Goal: Task Accomplishment & Management: Manage account settings

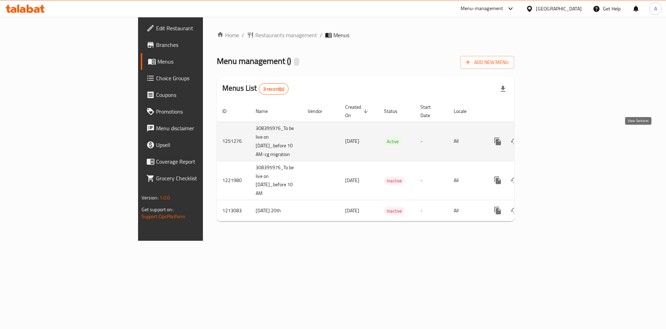
click at [551, 139] on icon "enhanced table" at bounding box center [548, 141] width 6 height 6
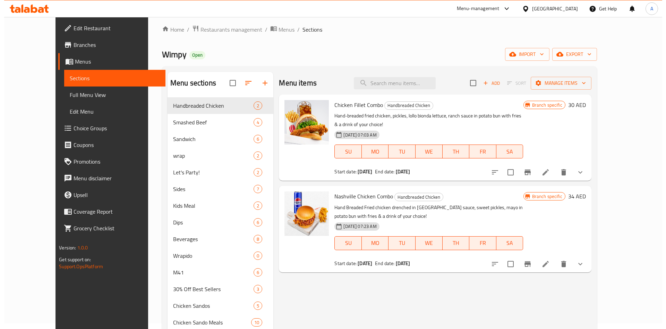
scroll to position [6, 0]
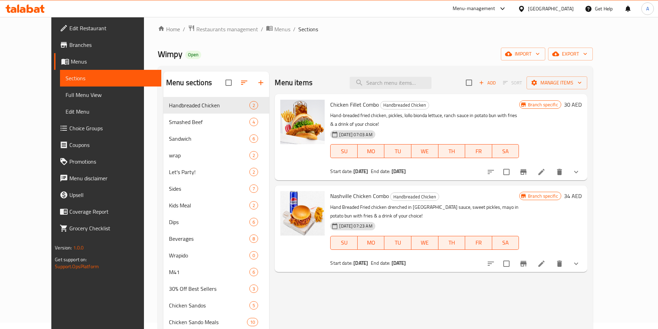
drag, startPoint x: 605, startPoint y: 170, endPoint x: 562, endPoint y: 168, distance: 43.1
click at [562, 168] on div at bounding box center [534, 171] width 102 height 17
click at [528, 168] on icon "Branch-specific-item" at bounding box center [523, 172] width 8 height 8
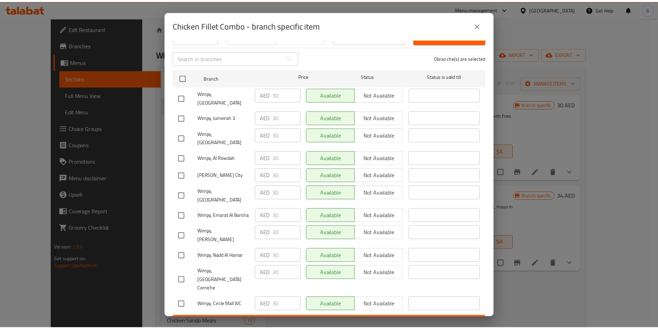
scroll to position [0, 0]
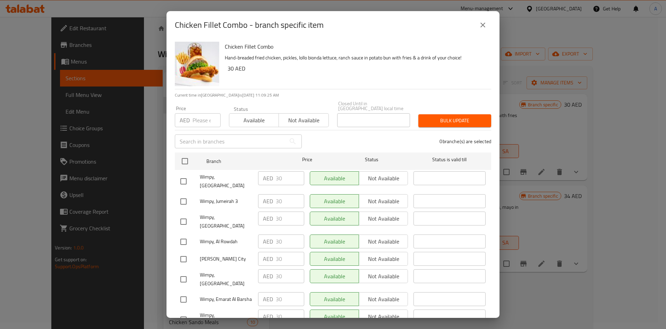
click at [484, 28] on icon "close" at bounding box center [483, 25] width 8 height 8
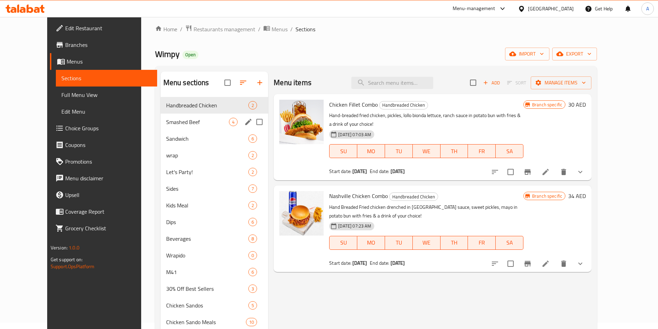
click at [174, 123] on span "Smashed Beef" at bounding box center [197, 122] width 63 height 8
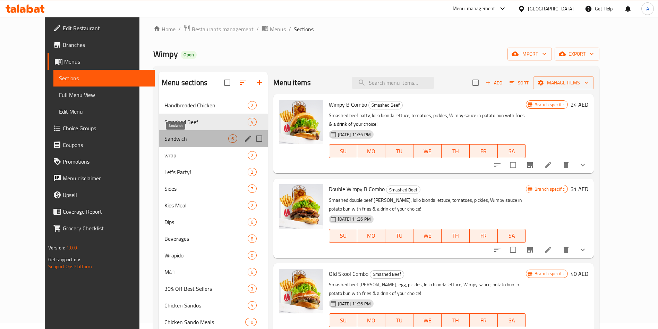
click at [164, 135] on span "Sandwich" at bounding box center [196, 138] width 64 height 8
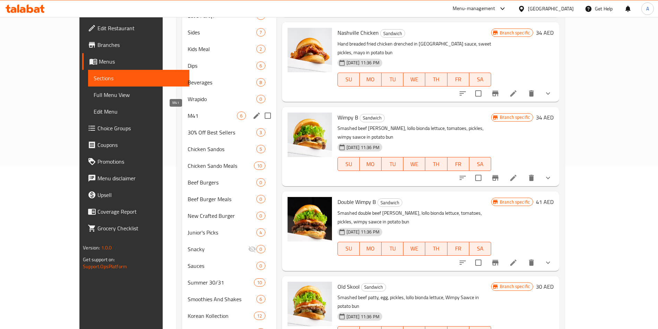
scroll to position [110, 0]
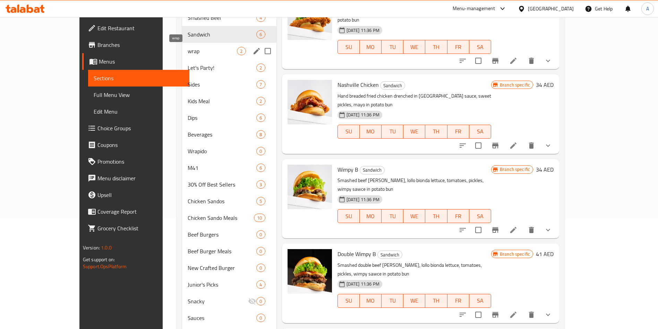
click at [188, 52] on span "wrap" at bounding box center [213, 51] width 50 height 8
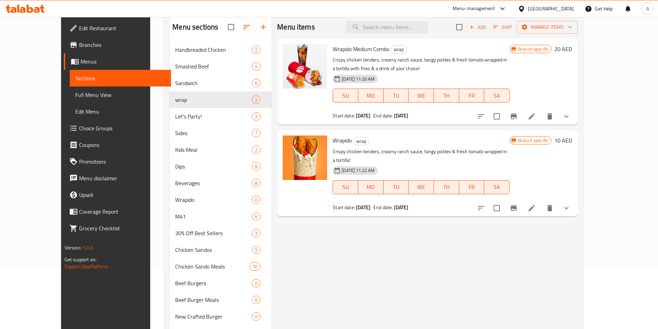
scroll to position [6, 0]
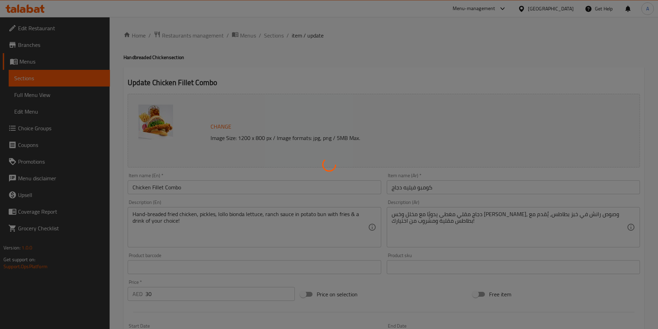
type input "أختيار البرجر :"
type input "1"
type input "اختيار المشروب :"
type input "1"
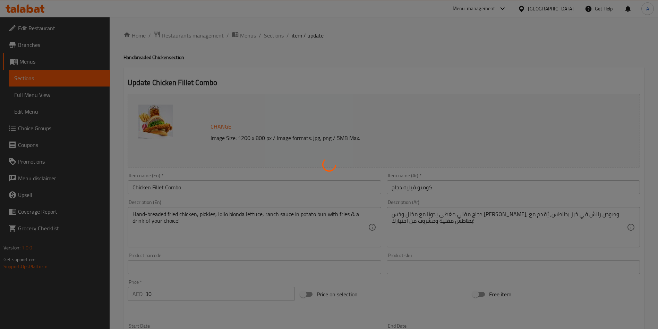
type input "1"
type input "اختيار الطبق الجانبي."
type input "1"
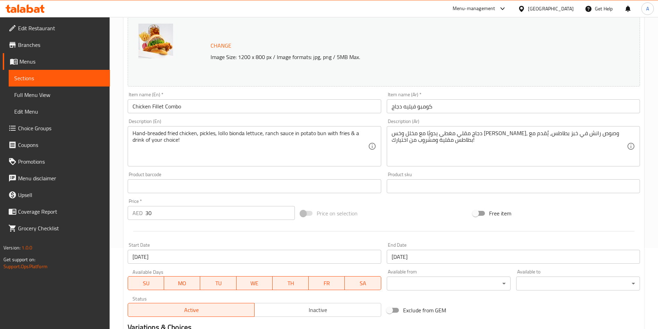
scroll to position [208, 0]
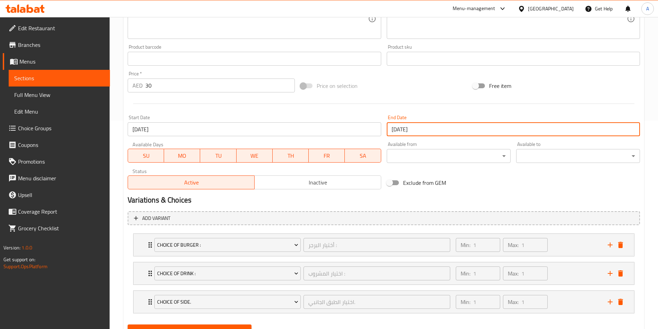
click at [435, 124] on input "[DATE]" at bounding box center [513, 129] width 253 height 14
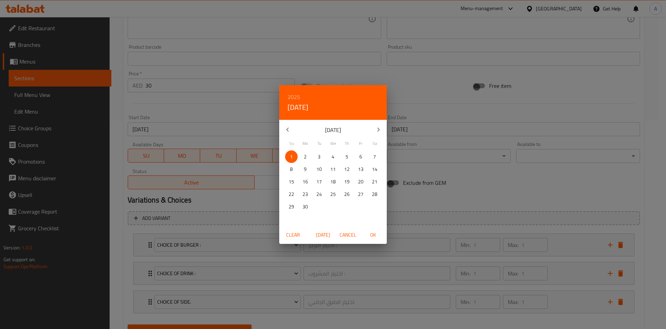
click at [295, 91] on div "2025 [DATE]" at bounding box center [333, 102] width 108 height 35
click at [292, 98] on h6 "2025" at bounding box center [294, 97] width 12 height 10
click at [327, 216] on div "2031" at bounding box center [333, 218] width 108 height 14
click at [373, 232] on span "OK" at bounding box center [373, 234] width 17 height 9
type input "[DATE]"
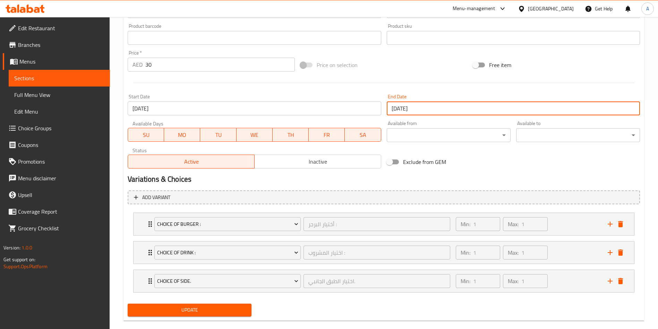
scroll to position [240, 0]
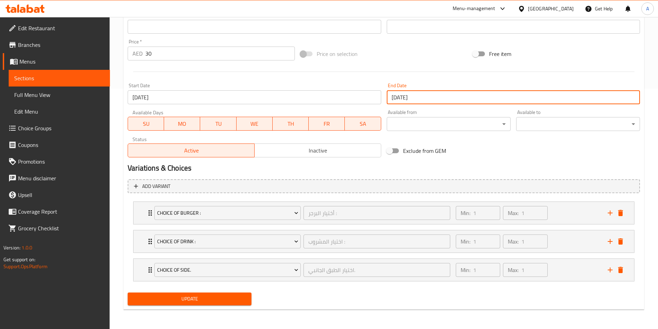
click at [201, 303] on span "Update" at bounding box center [189, 298] width 113 height 9
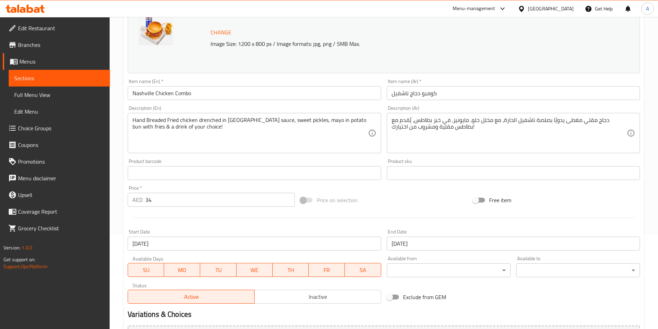
scroll to position [240, 0]
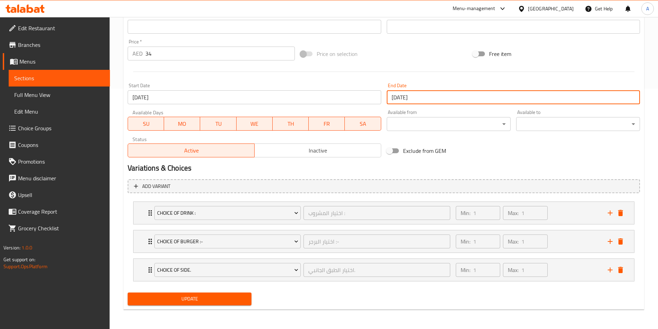
click at [430, 95] on input "[DATE]" at bounding box center [513, 97] width 253 height 14
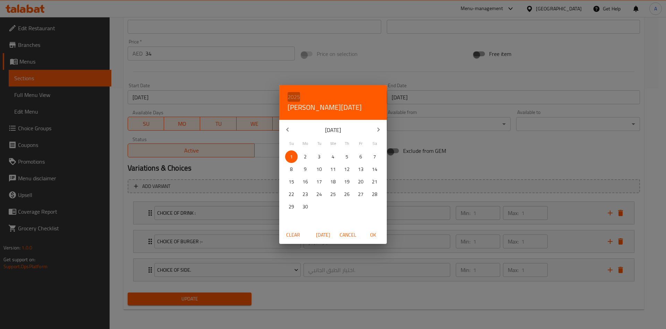
click at [297, 92] on h6 "2025" at bounding box center [294, 97] width 12 height 10
click at [326, 219] on div "2031" at bounding box center [333, 218] width 108 height 14
click at [305, 209] on p "30" at bounding box center [306, 206] width 6 height 9
click at [374, 232] on span "OK" at bounding box center [373, 234] width 17 height 9
type input "30-06-2031"
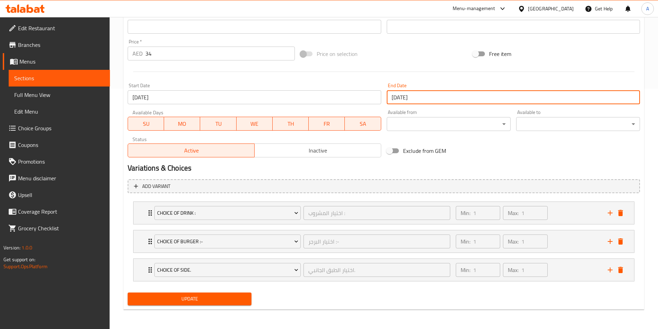
click at [480, 161] on div "Variations & Choices" at bounding box center [384, 168] width 518 height 16
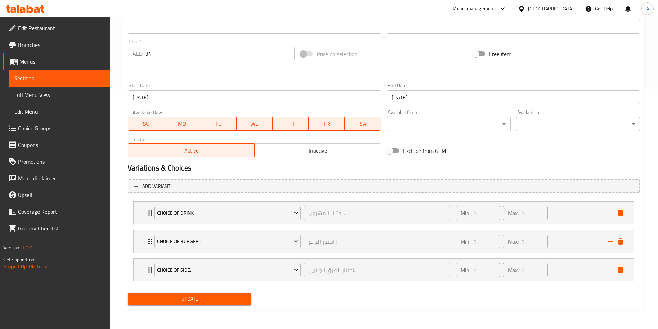
click at [187, 299] on span "Update" at bounding box center [189, 298] width 113 height 9
click at [211, 299] on span "Update" at bounding box center [189, 298] width 113 height 9
